Goal: Transaction & Acquisition: Purchase product/service

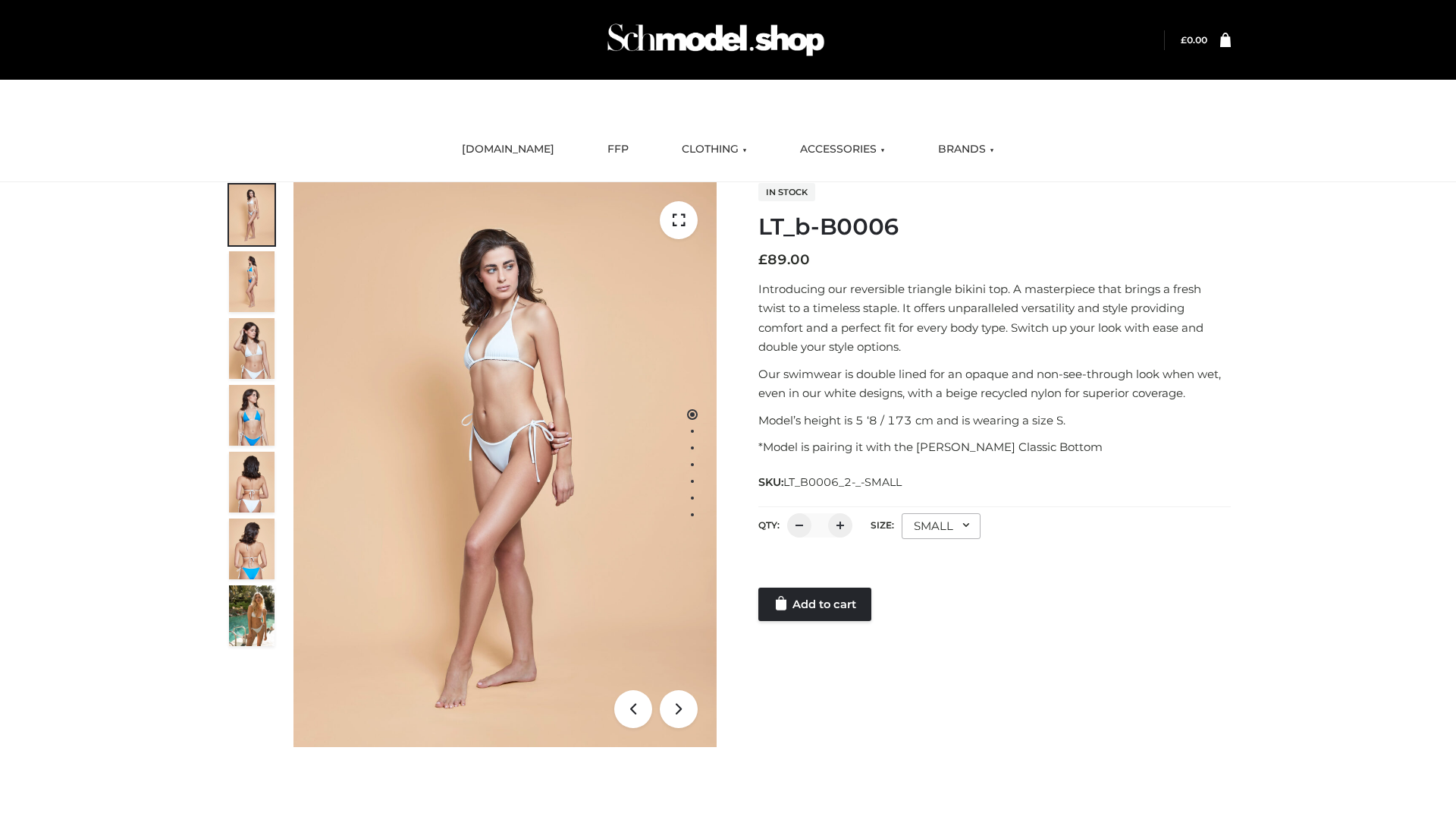
click at [816, 604] on link "Add to cart" at bounding box center [815, 604] width 113 height 34
